Goal: Task Accomplishment & Management: Manage account settings

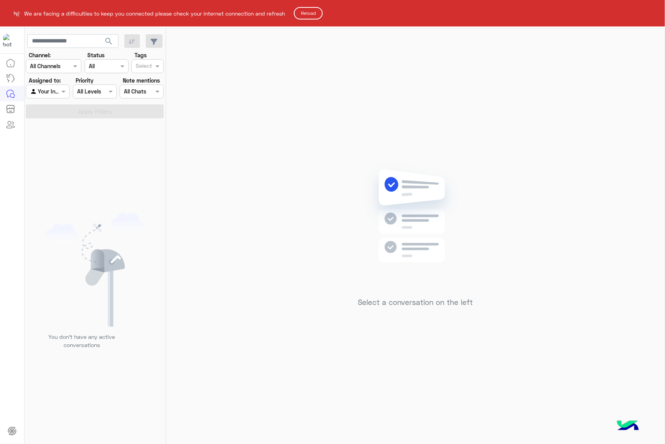
click at [296, 9] on html "We are facing a difficulties to keep you connected please check your internet c…" at bounding box center [332, 222] width 665 height 444
drag, startPoint x: 300, startPoint y: 9, endPoint x: 301, endPoint y: 13, distance: 4.4
click at [301, 13] on button "Reload" at bounding box center [308, 13] width 29 height 12
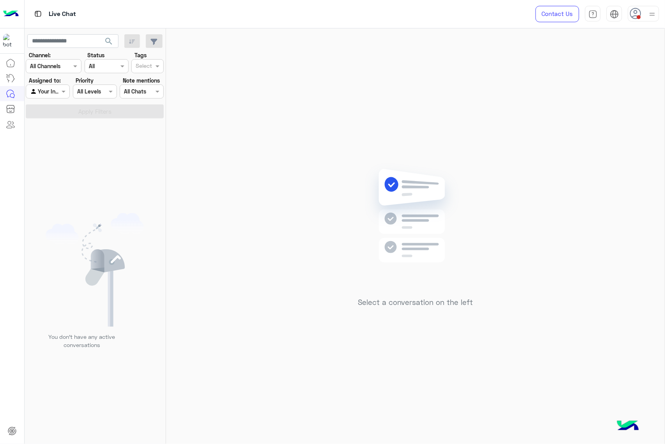
click at [642, 13] on div at bounding box center [643, 14] width 31 height 16
click at [597, 113] on label "Offline" at bounding box center [610, 111] width 85 height 14
click at [481, 175] on div "Select a conversation on the left" at bounding box center [415, 237] width 498 height 419
click at [632, 16] on use at bounding box center [635, 13] width 11 height 11
click at [597, 177] on div "Sign Out" at bounding box center [610, 172] width 97 height 21
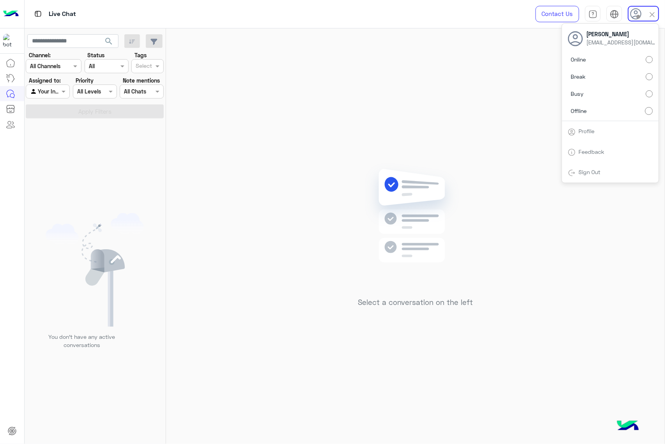
click at [597, 169] on link "Sign Out" at bounding box center [590, 172] width 22 height 7
